Goal: Information Seeking & Learning: Learn about a topic

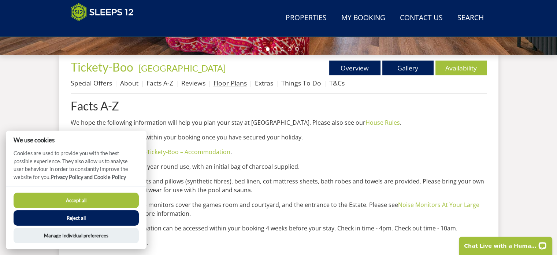
click at [233, 84] on link "Floor Plans" at bounding box center [230, 82] width 33 height 9
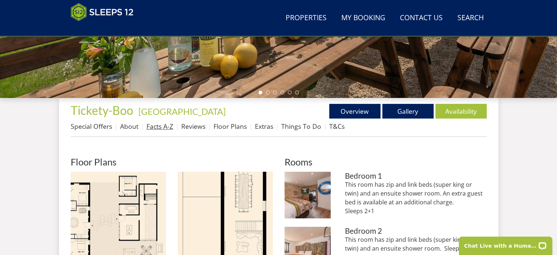
click at [166, 126] on link "Facts A-Z" at bounding box center [159, 126] width 27 height 9
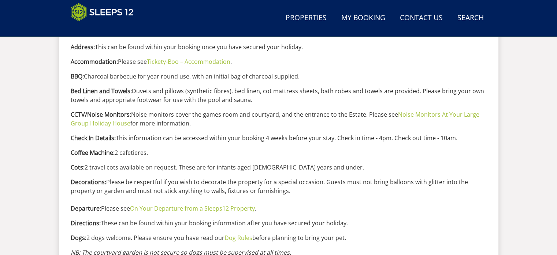
scroll to position [366, 0]
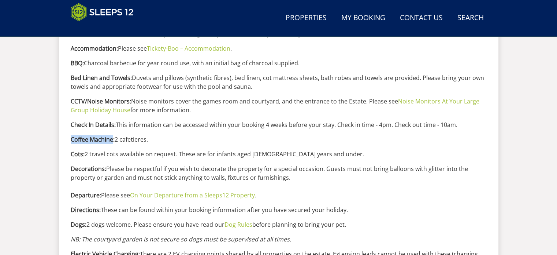
drag, startPoint x: 70, startPoint y: 139, endPoint x: 111, endPoint y: 137, distance: 41.4
copy strong "Coffee Machine"
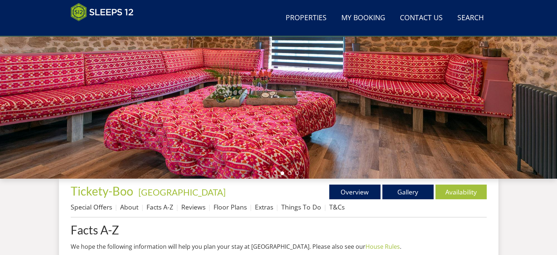
scroll to position [220, 0]
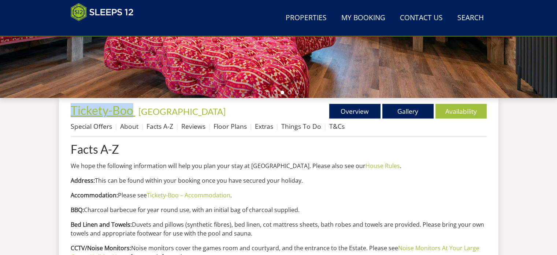
drag, startPoint x: 64, startPoint y: 112, endPoint x: 131, endPoint y: 112, distance: 67.4
copy span "Tickety-Boo"
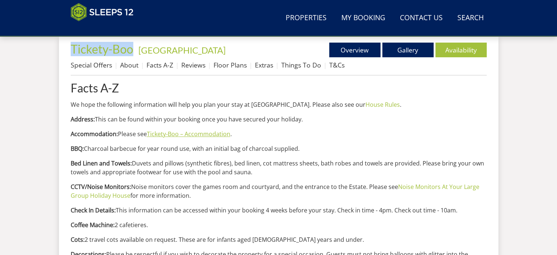
scroll to position [330, 0]
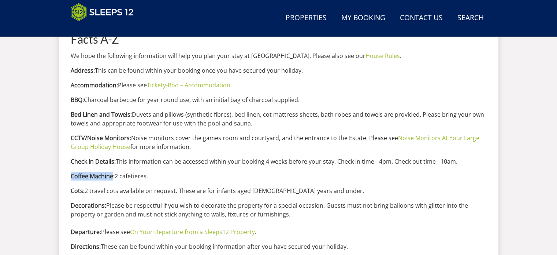
drag, startPoint x: 70, startPoint y: 175, endPoint x: 111, endPoint y: 175, distance: 41.7
copy strong "Coffee Machine"
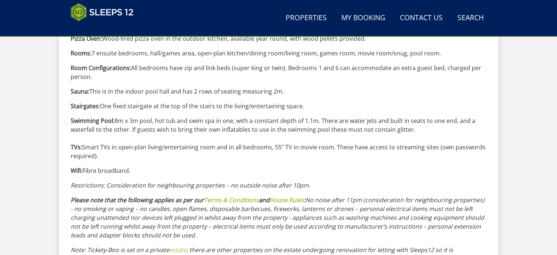
scroll to position [879, 0]
